Goal: Task Accomplishment & Management: Manage account settings

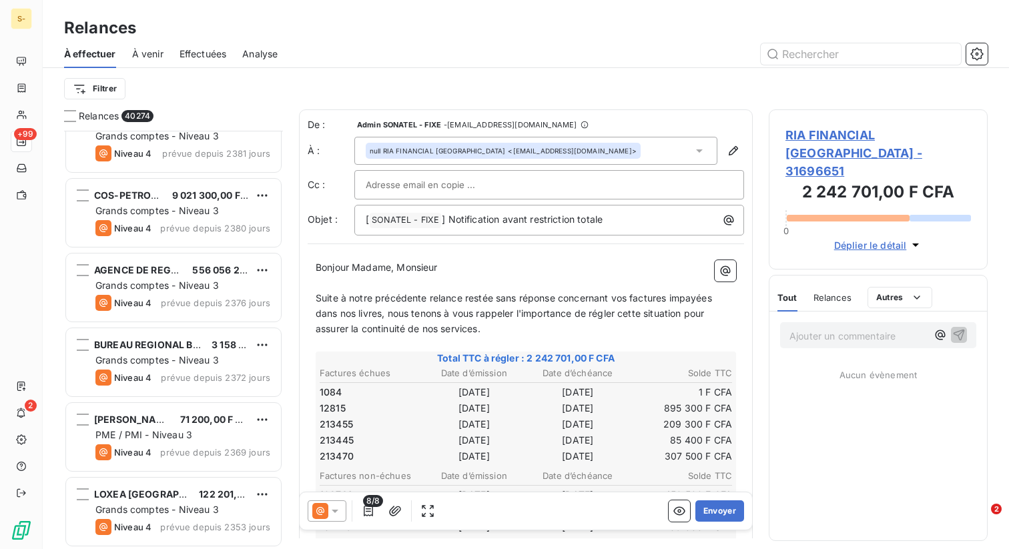
scroll to position [2946, 0]
click at [983, 59] on icon "button" at bounding box center [977, 53] width 13 height 13
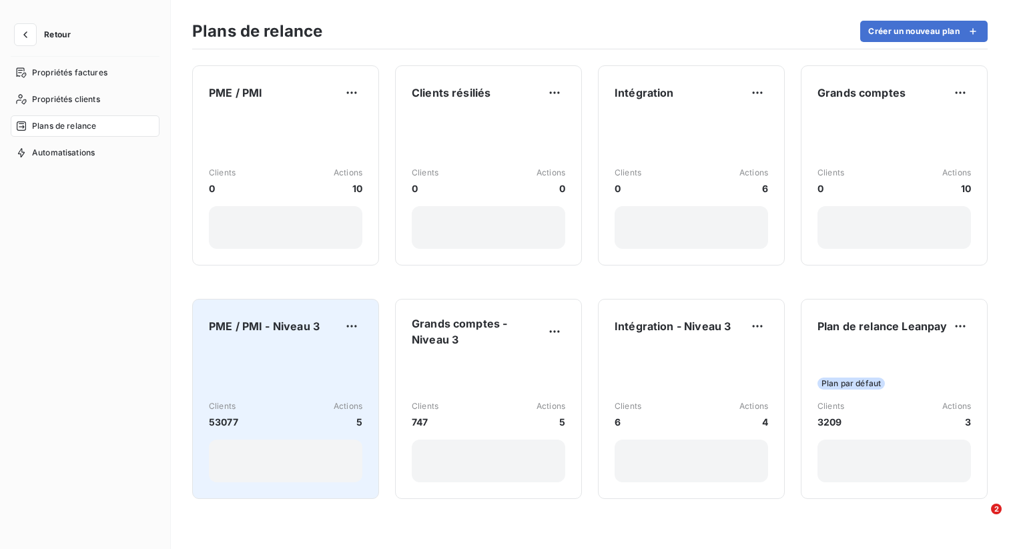
click at [308, 384] on div "Clients 53077 Actions 5" at bounding box center [286, 415] width 154 height 135
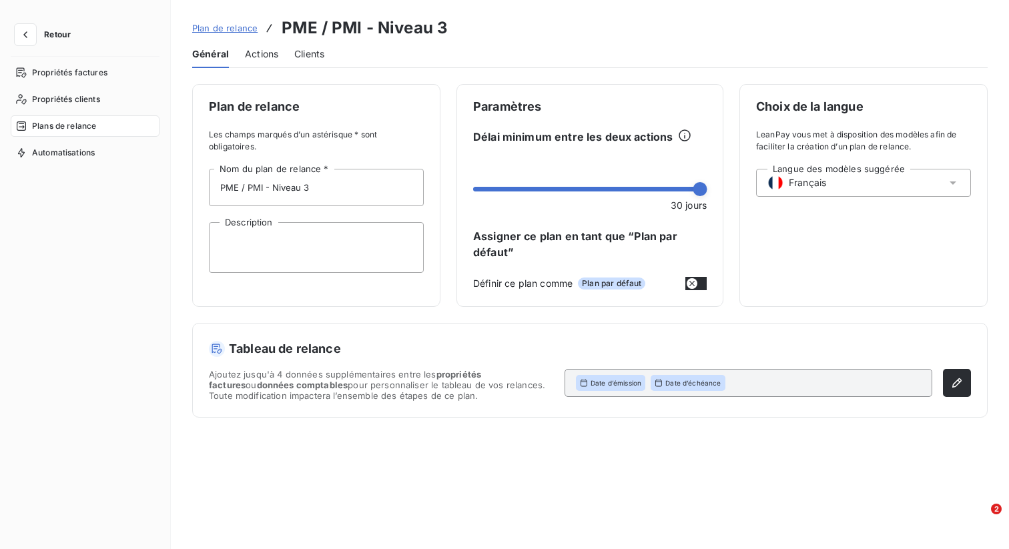
click at [249, 59] on span "Actions" at bounding box center [261, 53] width 33 height 13
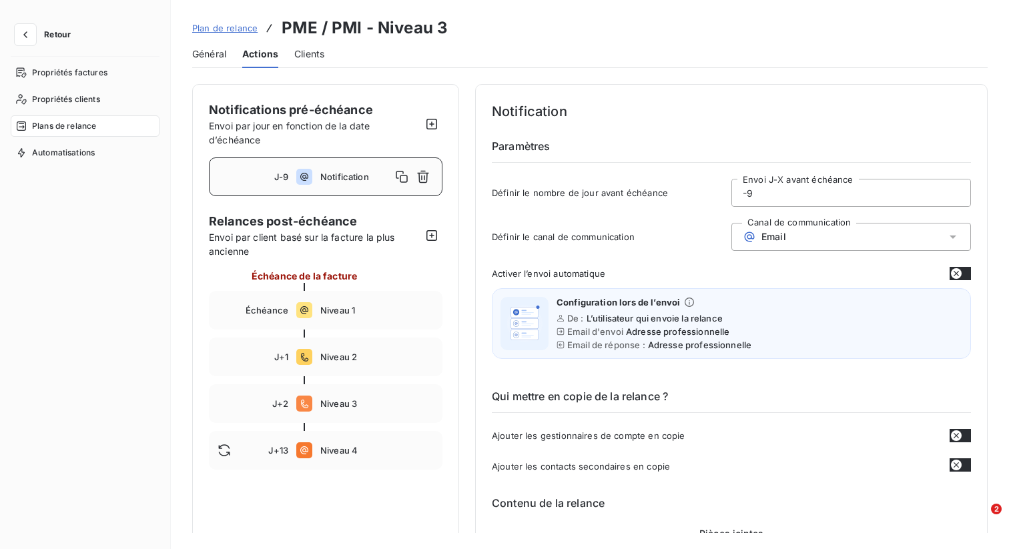
click at [230, 27] on span "Plan de relance" at bounding box center [224, 28] width 65 height 11
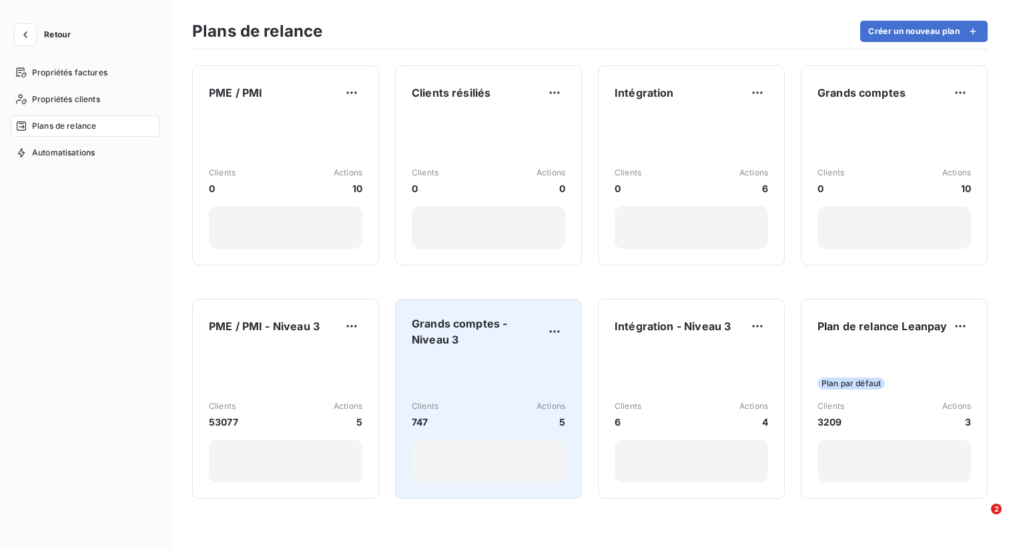
click at [513, 366] on div "Clients 747 Actions 5" at bounding box center [489, 420] width 154 height 124
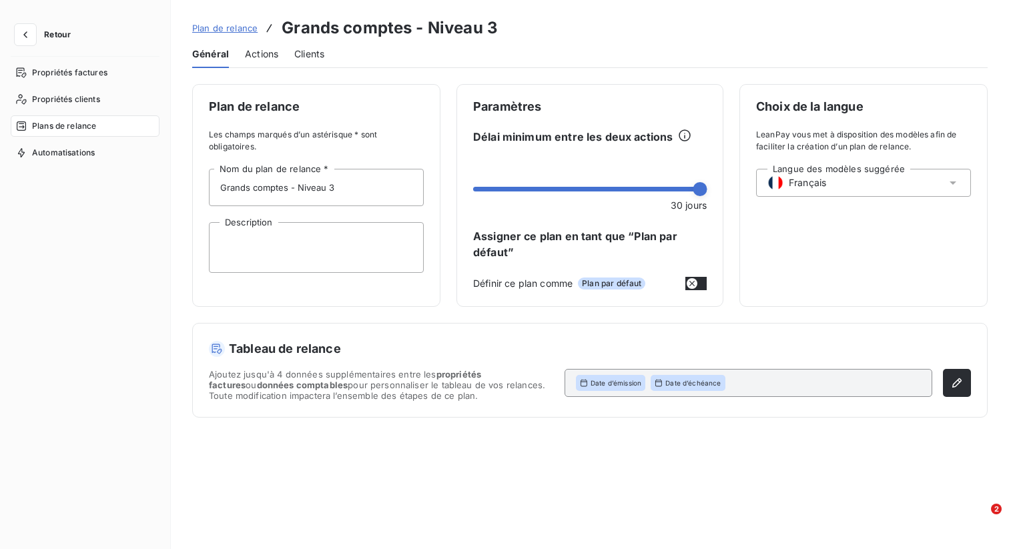
click at [264, 48] on span "Actions" at bounding box center [261, 53] width 33 height 13
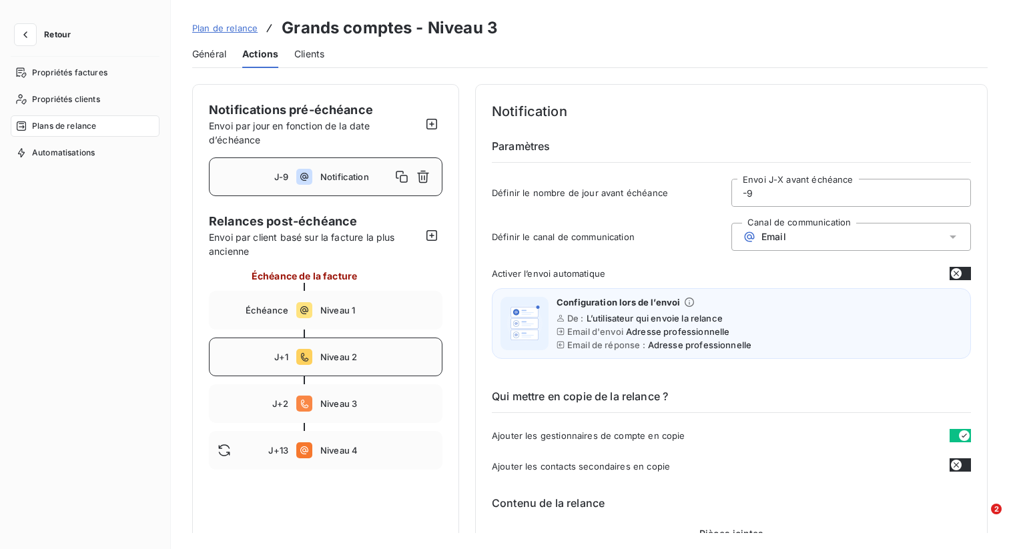
scroll to position [21, 0]
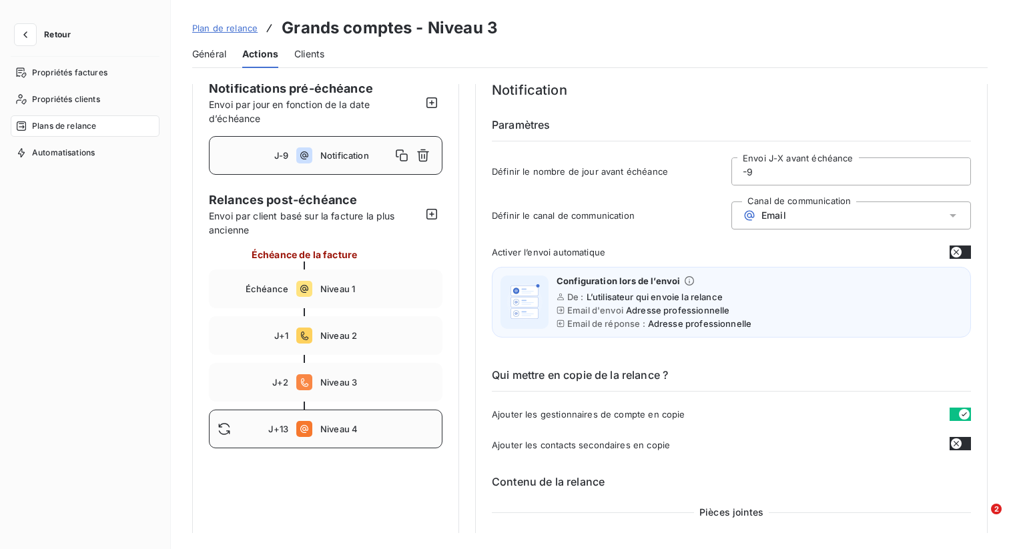
click at [353, 435] on div "J+13 Niveau 4" at bounding box center [326, 429] width 234 height 39
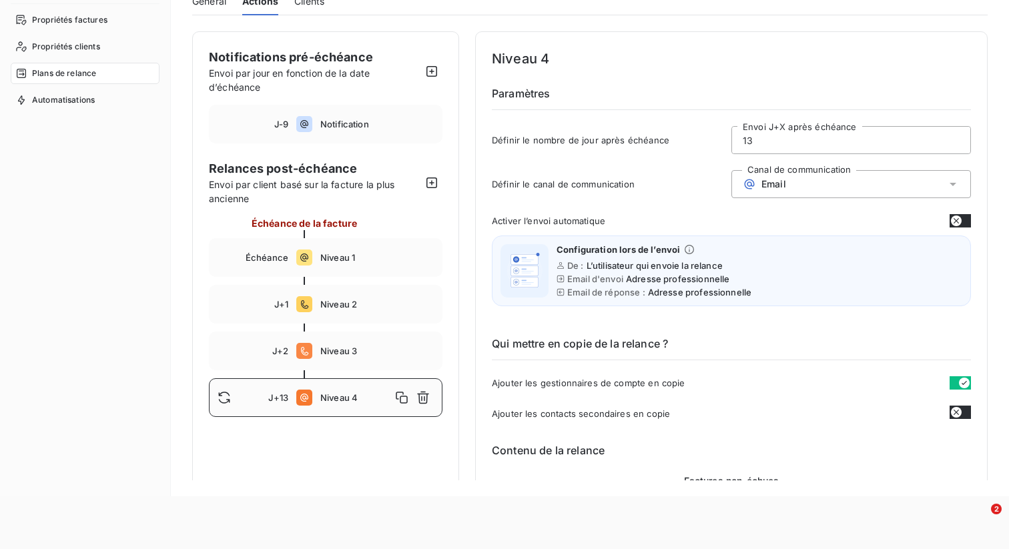
scroll to position [0, 0]
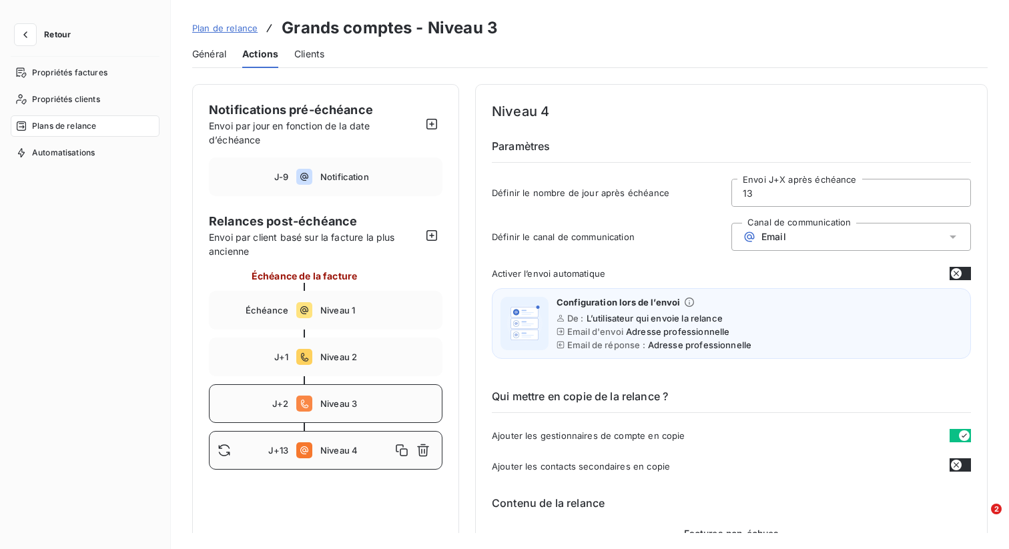
click at [366, 409] on span "Niveau 3" at bounding box center [376, 404] width 113 height 11
type input "2"
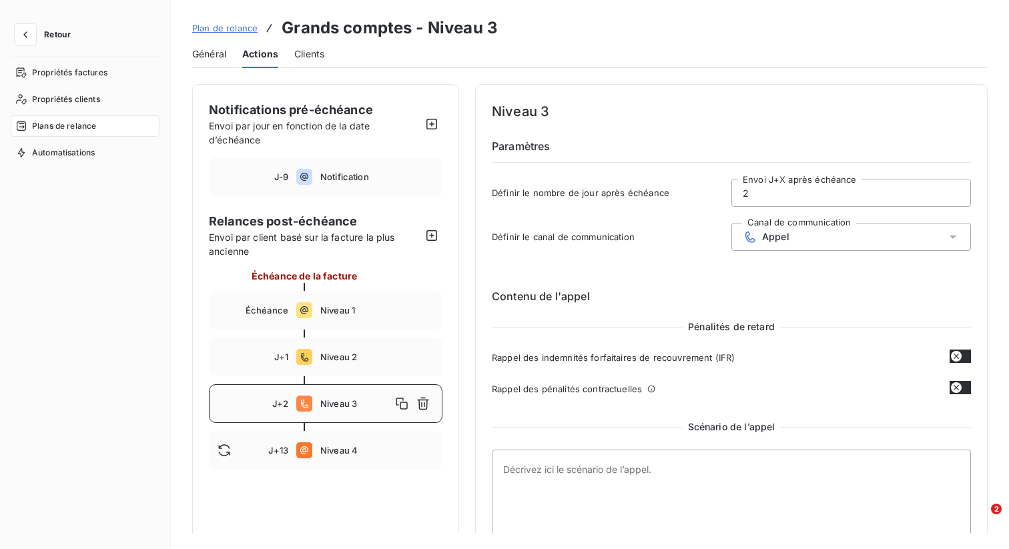
click at [243, 30] on span "Plan de relance" at bounding box center [224, 28] width 65 height 11
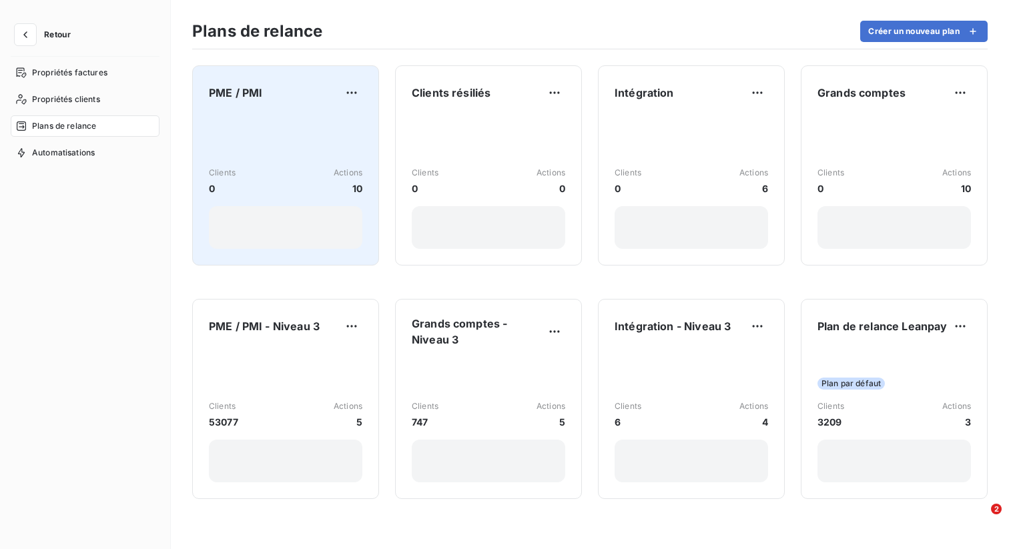
click at [306, 179] on div "Clients 0 Actions 10" at bounding box center [286, 181] width 154 height 29
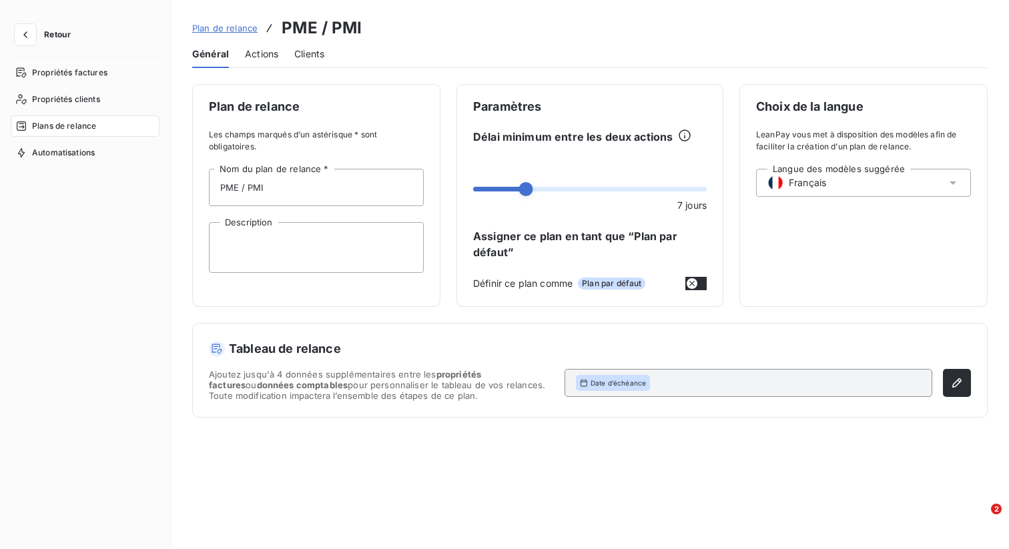
click at [265, 63] on div "Actions" at bounding box center [261, 54] width 33 height 28
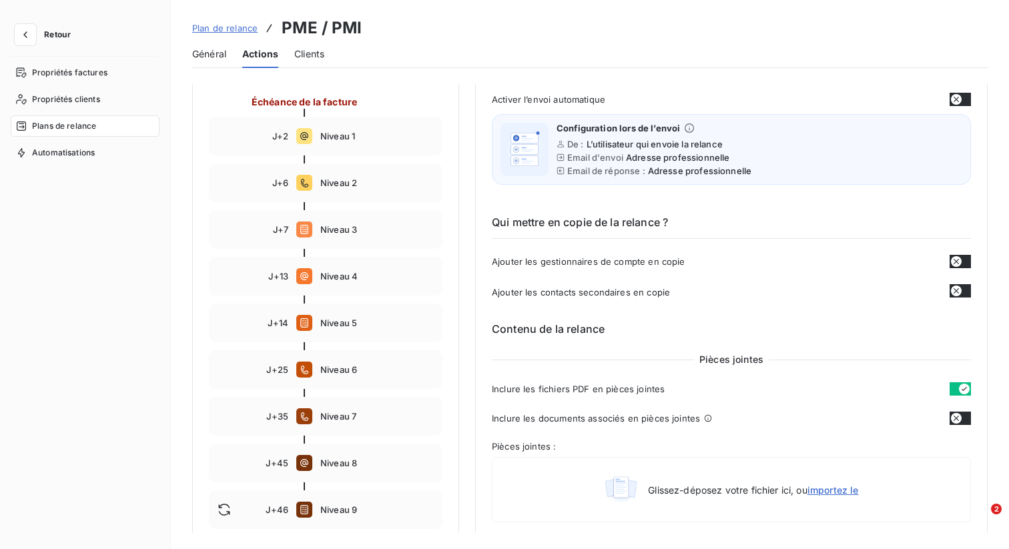
scroll to position [138, 0]
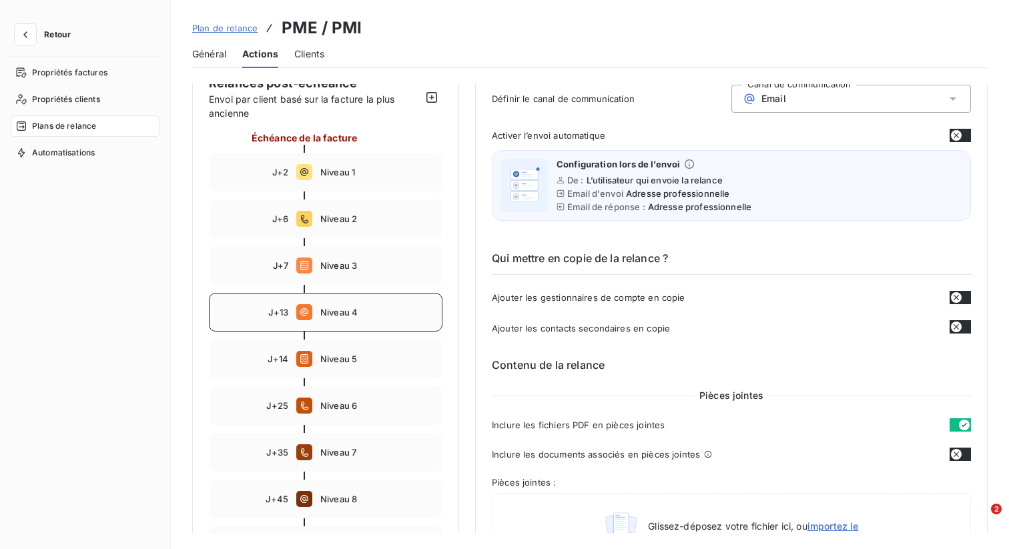
click at [390, 300] on div "J+13 Niveau 4" at bounding box center [326, 312] width 234 height 39
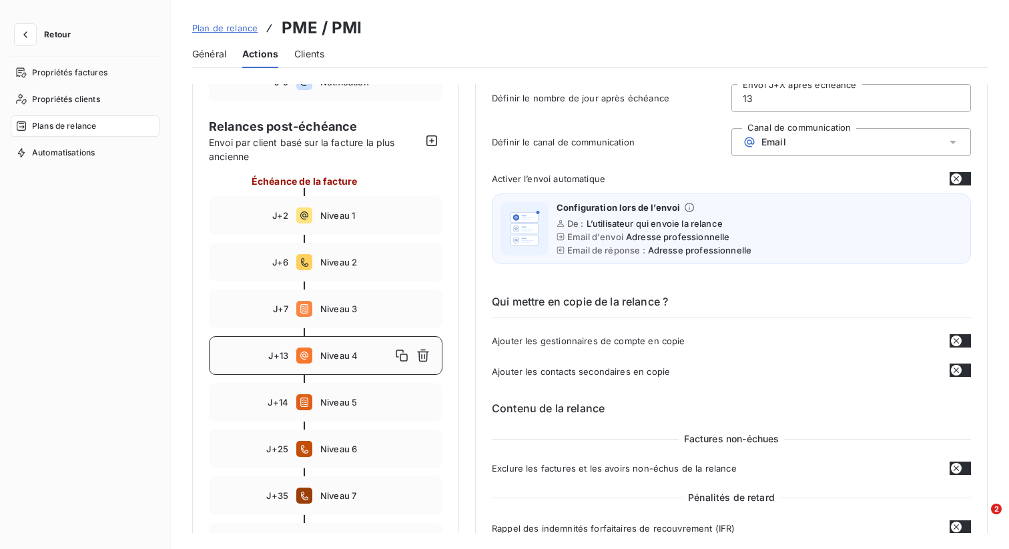
scroll to position [102, 0]
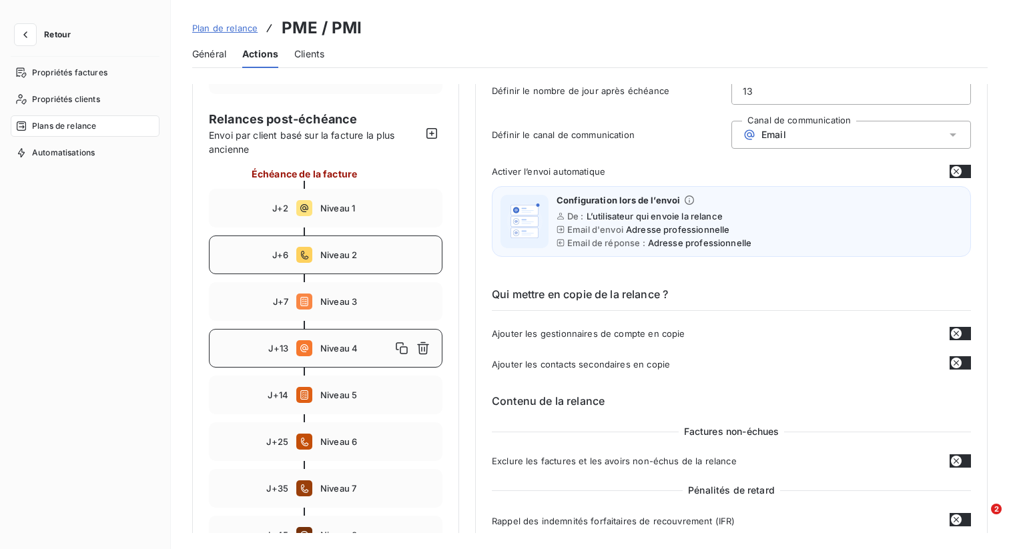
click at [326, 253] on span "Niveau 2" at bounding box center [376, 255] width 113 height 11
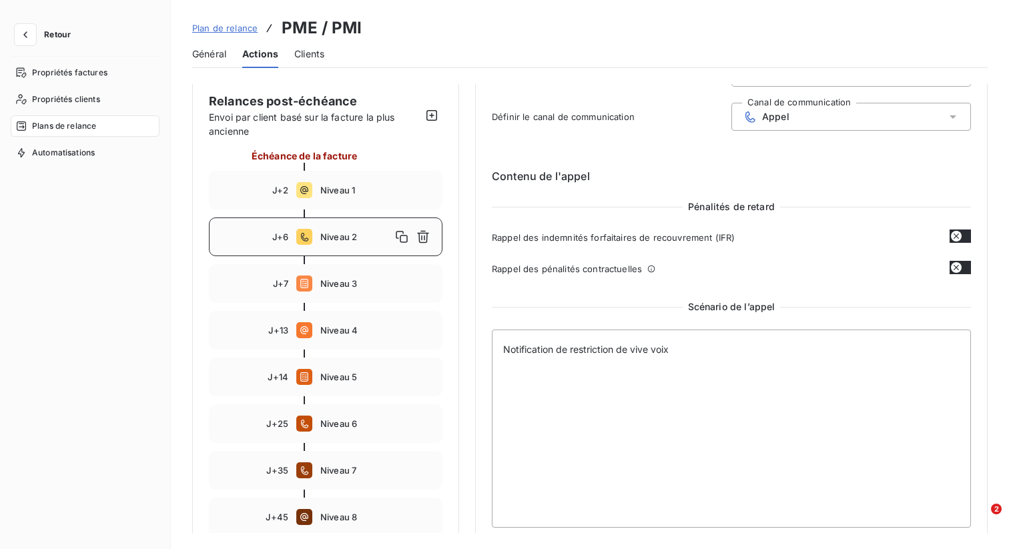
scroll to position [126, 0]
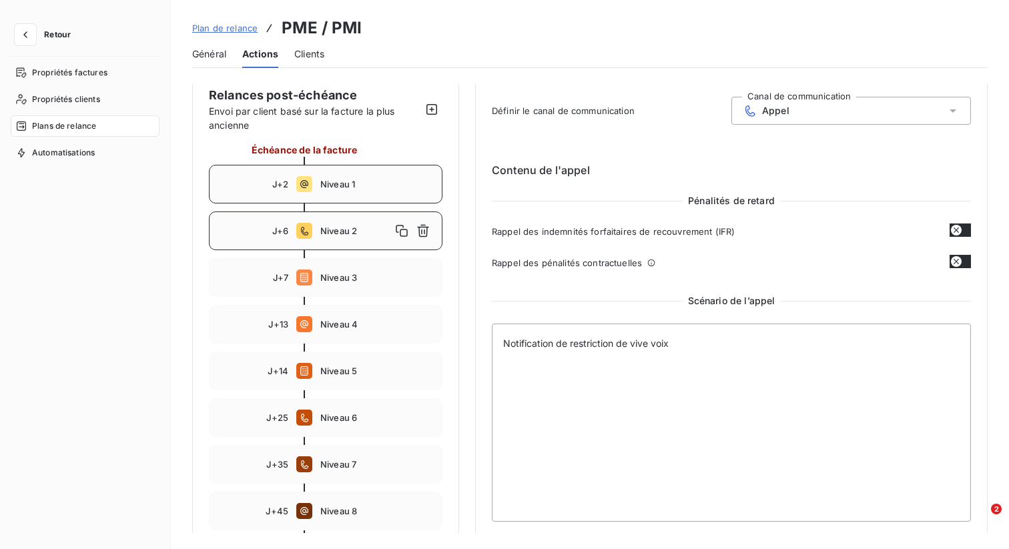
click at [368, 174] on div "J+2 Niveau 1" at bounding box center [326, 184] width 234 height 39
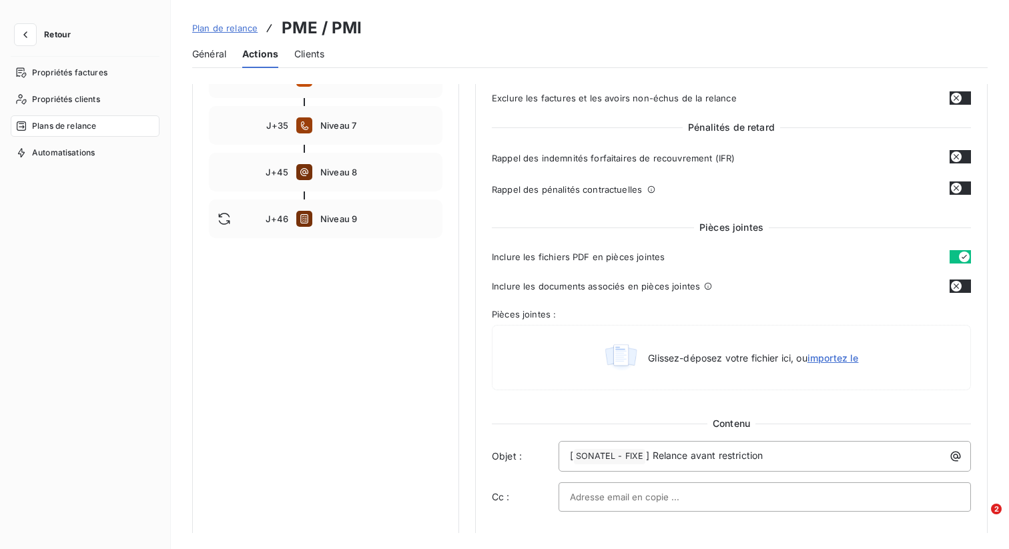
scroll to position [454, 0]
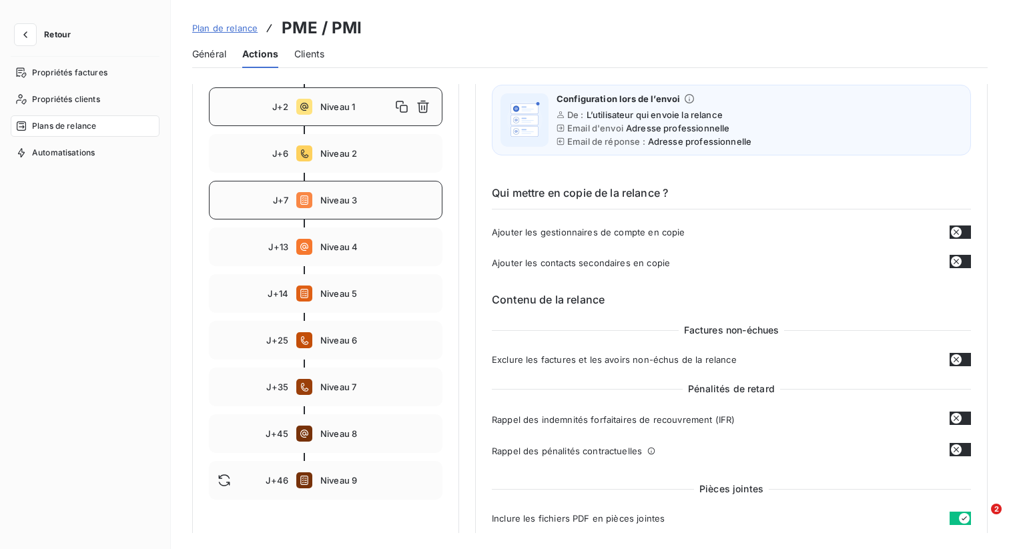
click at [343, 200] on span "Niveau 3" at bounding box center [376, 200] width 113 height 11
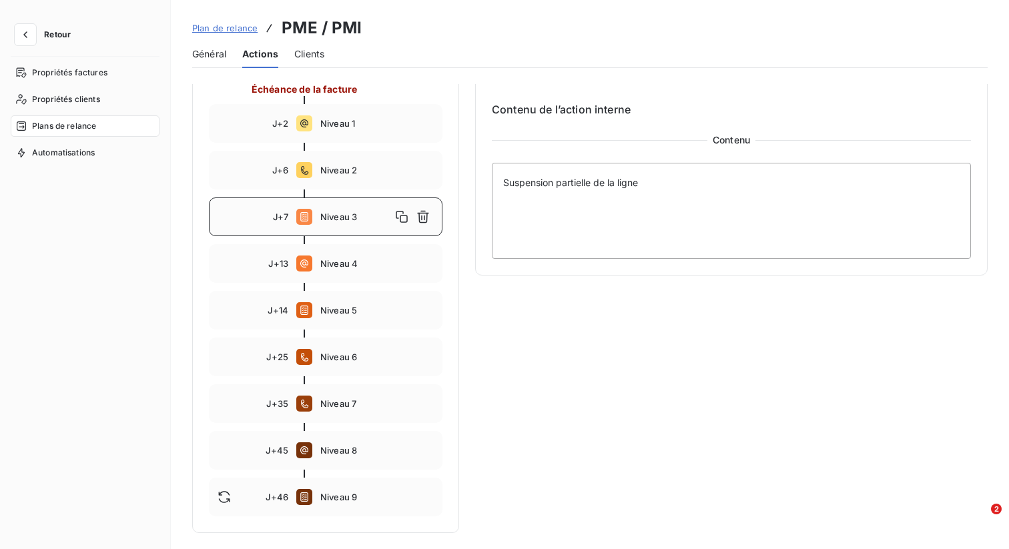
scroll to position [187, 0]
click at [344, 274] on div "J+13 Niveau 4" at bounding box center [326, 263] width 234 height 39
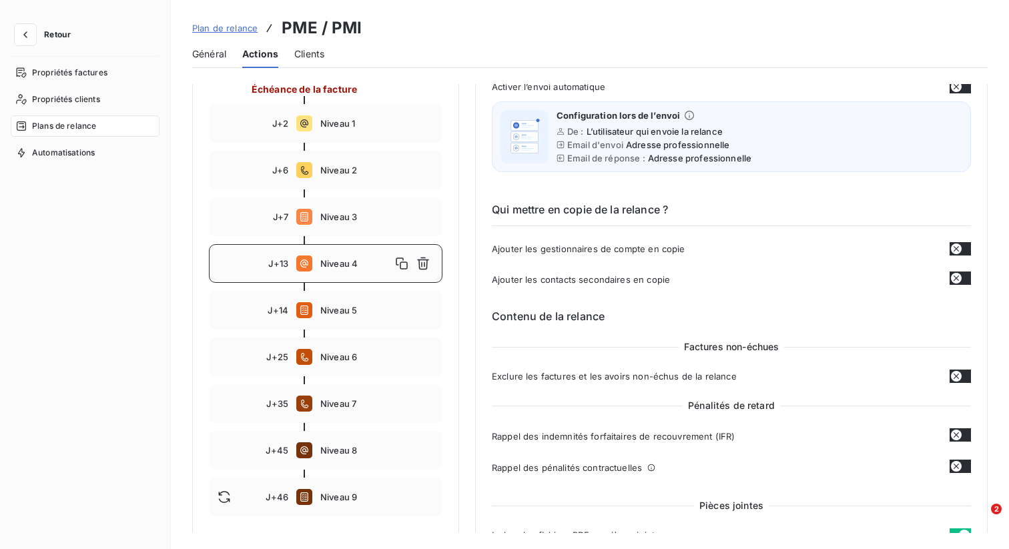
scroll to position [204, 0]
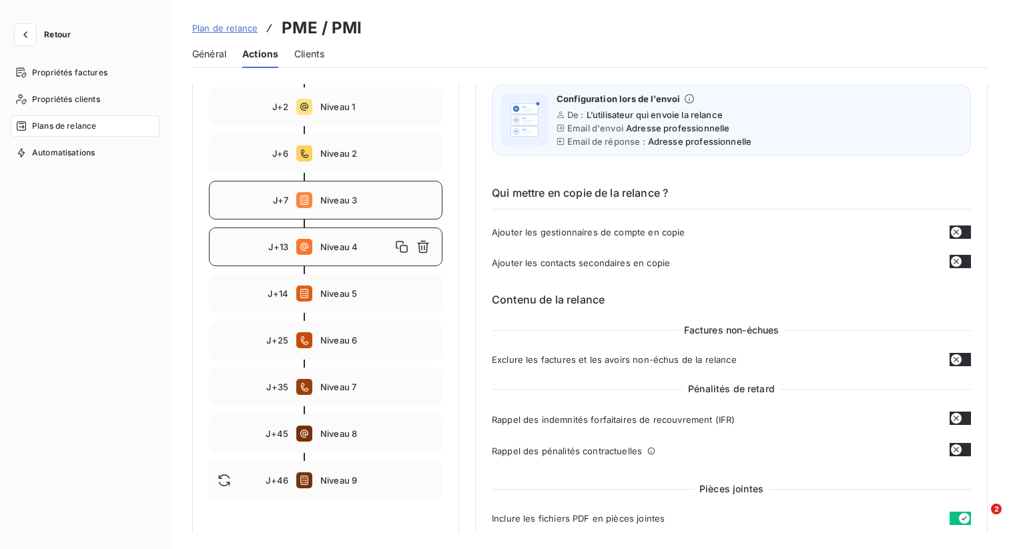
click at [368, 208] on div "J+7 Niveau 3" at bounding box center [326, 200] width 234 height 39
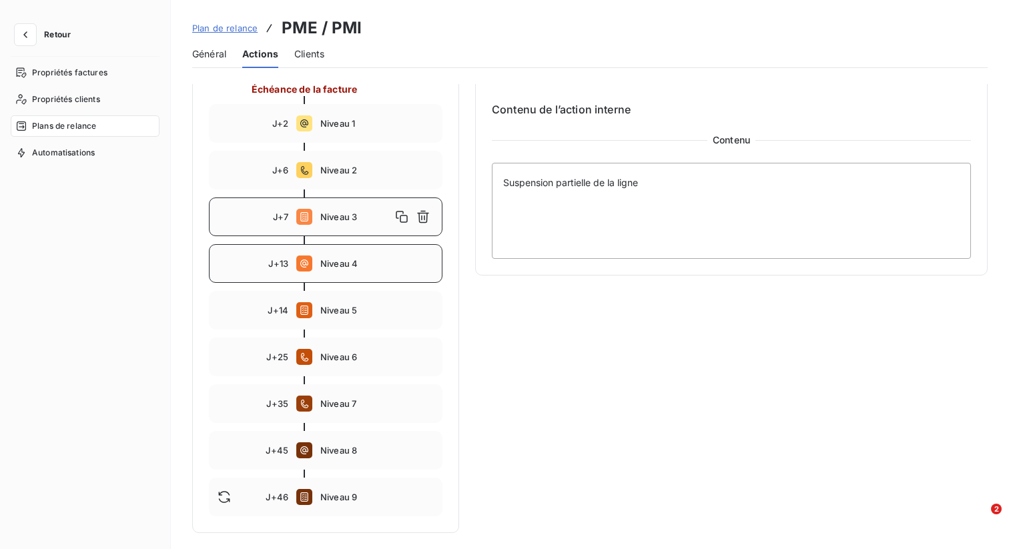
click at [370, 270] on div "J+13 Niveau 4" at bounding box center [326, 263] width 234 height 39
type input "13"
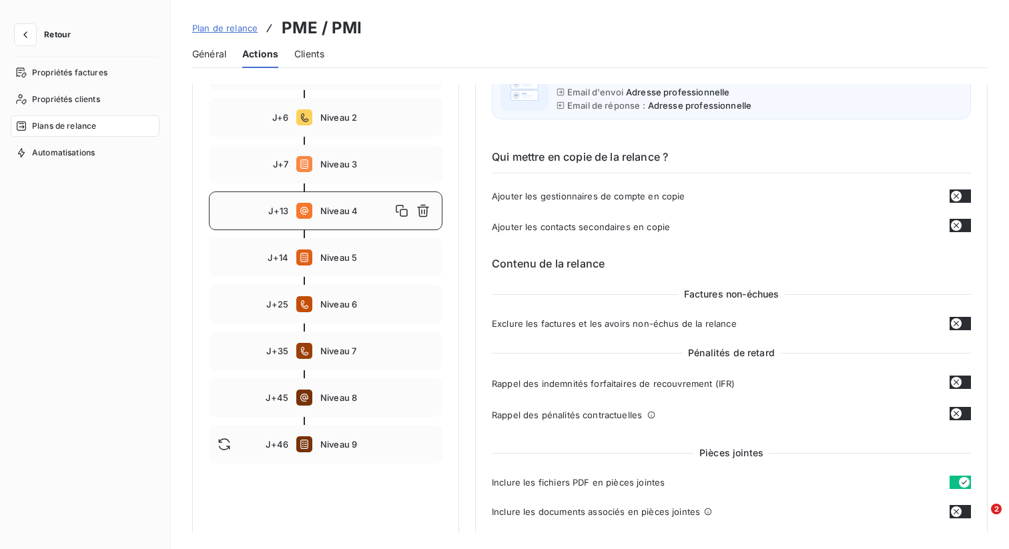
scroll to position [204, 0]
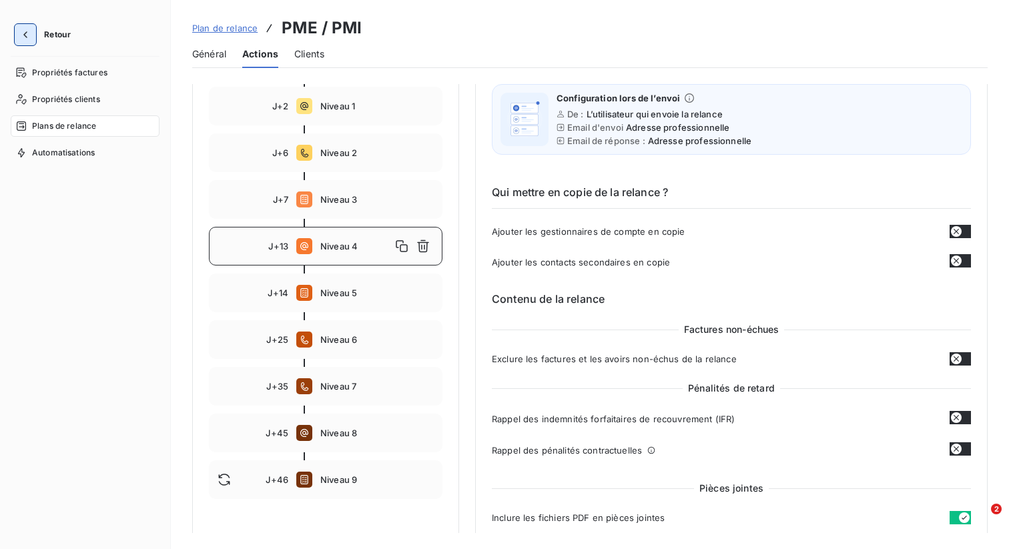
click at [33, 28] on button "button" at bounding box center [25, 34] width 21 height 21
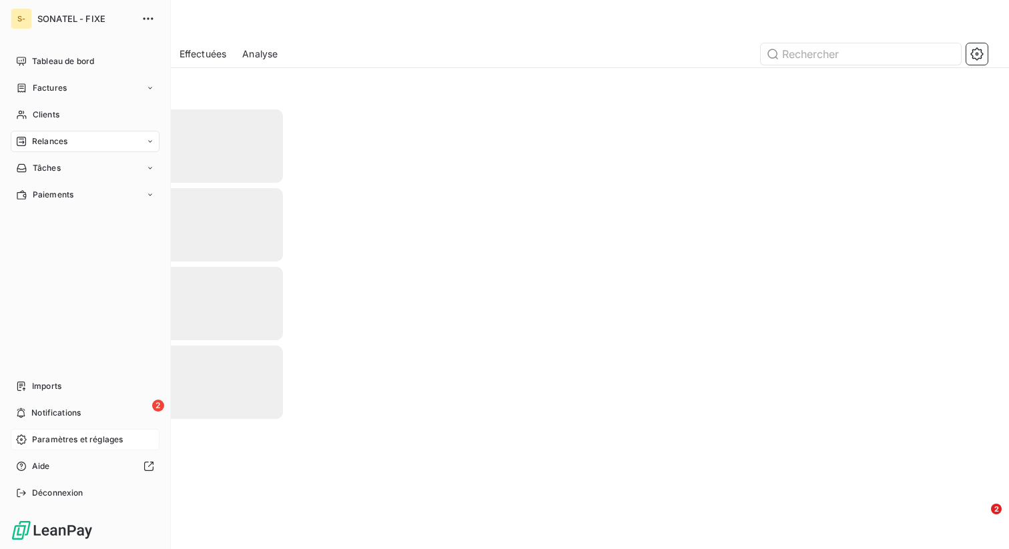
click at [34, 436] on span "Paramètres et réglages" at bounding box center [77, 440] width 91 height 12
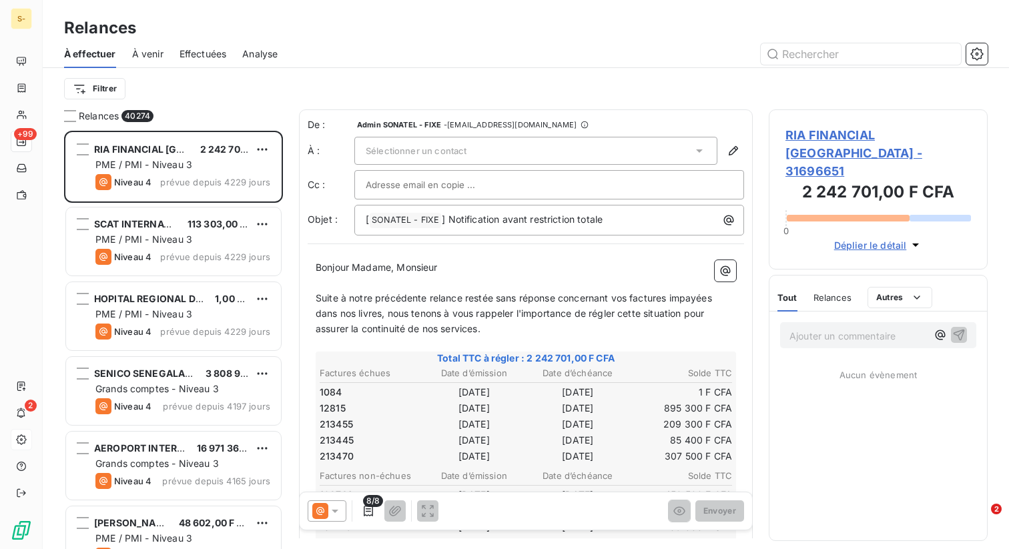
scroll to position [419, 219]
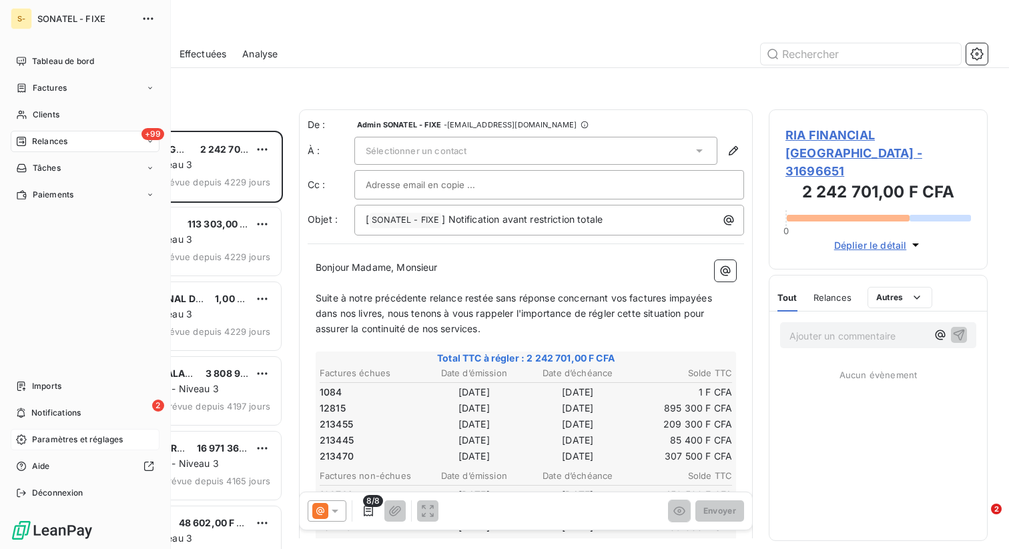
click at [75, 443] on span "Paramètres et réglages" at bounding box center [77, 440] width 91 height 12
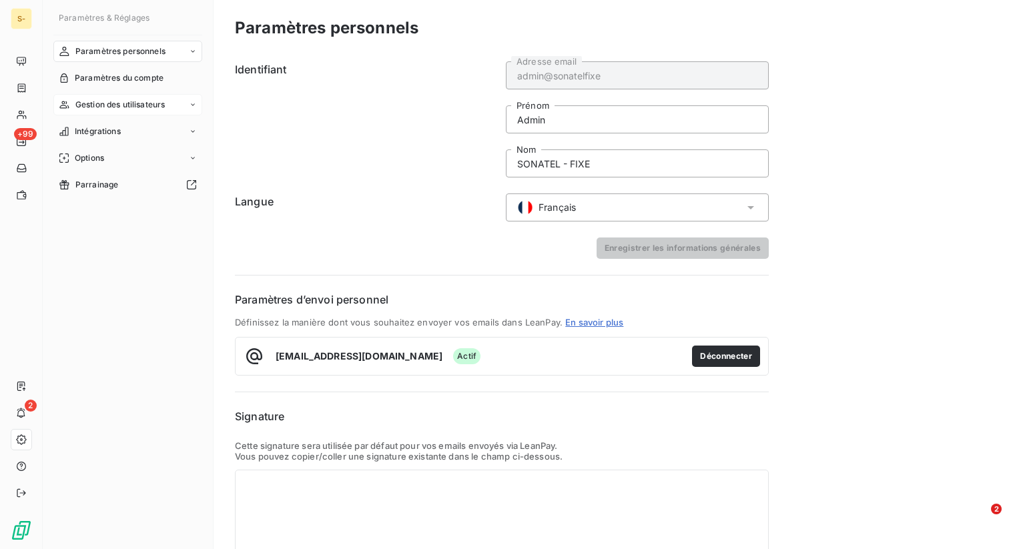
click at [127, 112] on div "Gestion des utilisateurs" at bounding box center [127, 104] width 149 height 21
